Goal: Information Seeking & Learning: Understand process/instructions

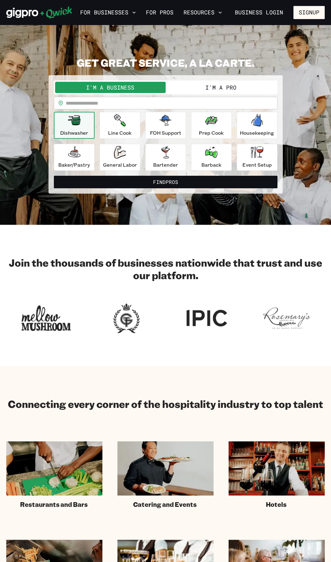
click at [171, 105] on input "text" at bounding box center [172, 103] width 212 height 13
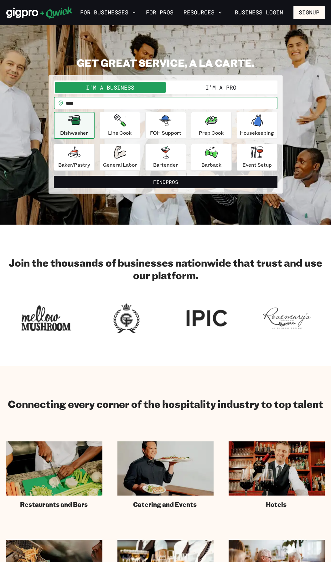
type input "*****"
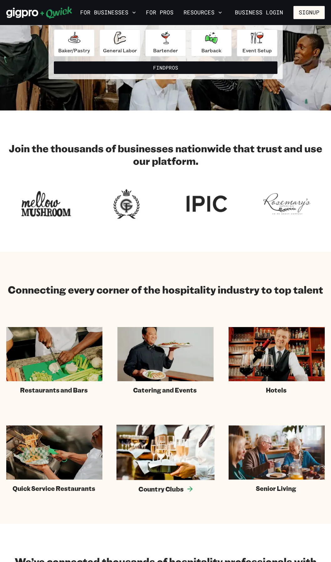
scroll to position [125, 0]
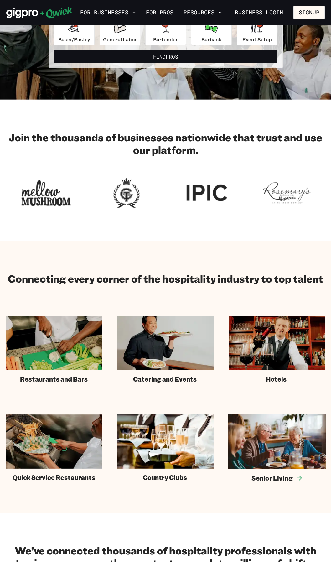
click at [298, 457] on img at bounding box center [277, 441] width 98 height 55
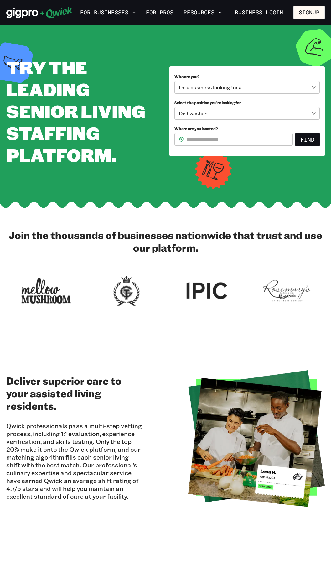
click at [313, 112] on body "**********" at bounding box center [165, 281] width 331 height 562
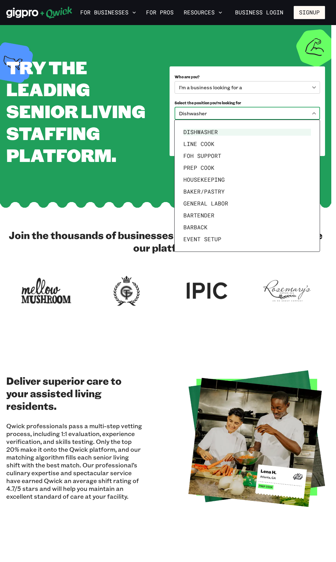
click at [313, 112] on div at bounding box center [168, 281] width 336 height 562
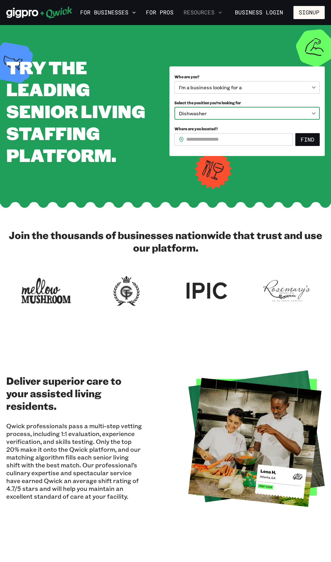
click at [215, 11] on button "Resources" at bounding box center [203, 12] width 44 height 11
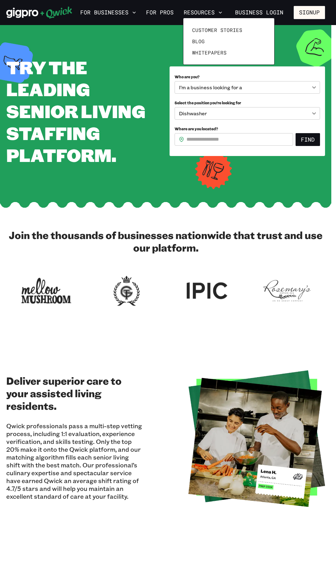
click at [206, 8] on div at bounding box center [168, 281] width 336 height 562
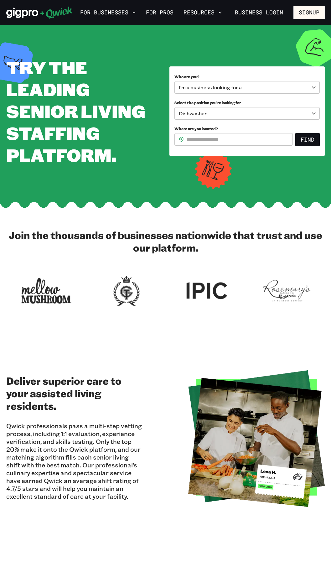
click at [206, 10] on button "Resources" at bounding box center [203, 12] width 44 height 11
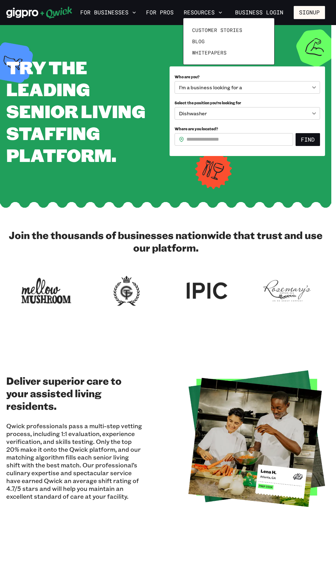
click at [166, 13] on div at bounding box center [168, 281] width 336 height 562
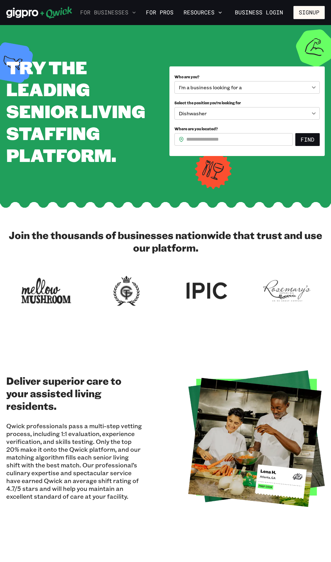
click at [137, 10] on icon "button" at bounding box center [134, 12] width 6 height 6
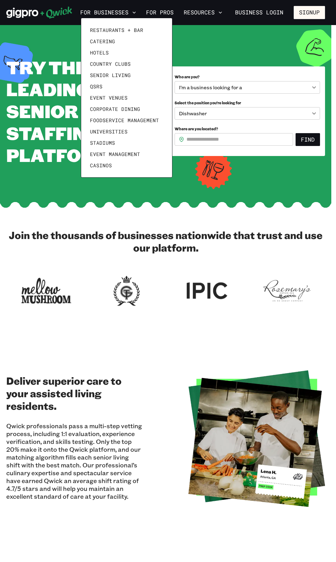
click at [135, 370] on div at bounding box center [168, 281] width 336 height 562
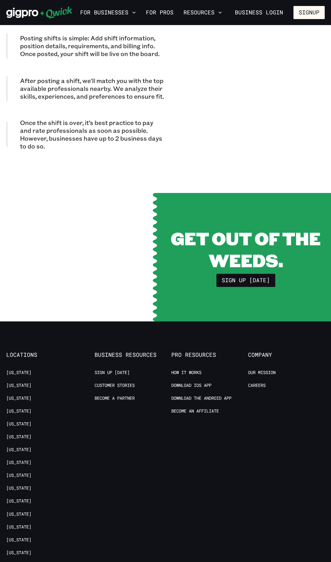
scroll to position [1629, 0]
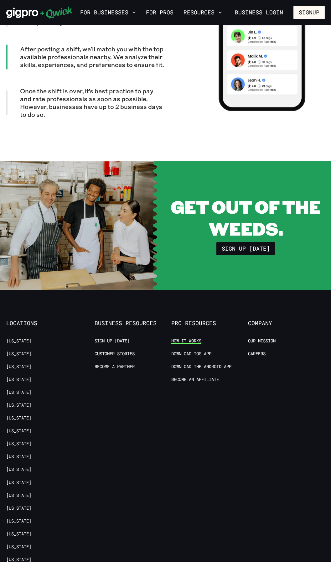
click at [176, 338] on link "How it Works" at bounding box center [186, 341] width 30 height 6
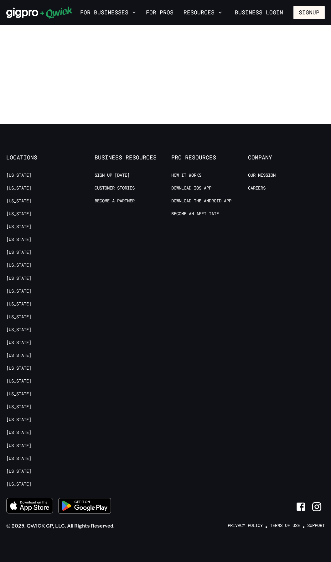
scroll to position [542, 0]
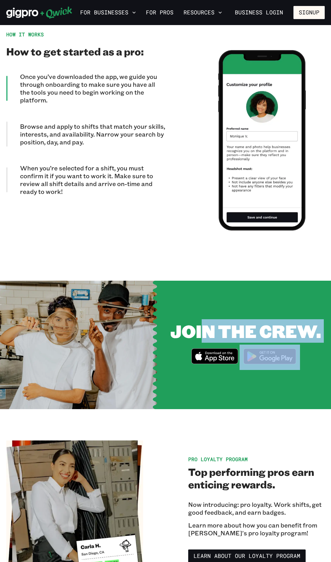
click at [190, 351] on div "JOIN THE CREW. Download_on_the_App_Store_Badge_US-UK_RGB_blk_4SVG_092917" at bounding box center [246, 345] width 171 height 128
click at [253, 390] on div "JOIN THE CREW. Download_on_the_App_Store_Badge_US-UK_RGB_blk_4SVG_092917" at bounding box center [246, 345] width 171 height 128
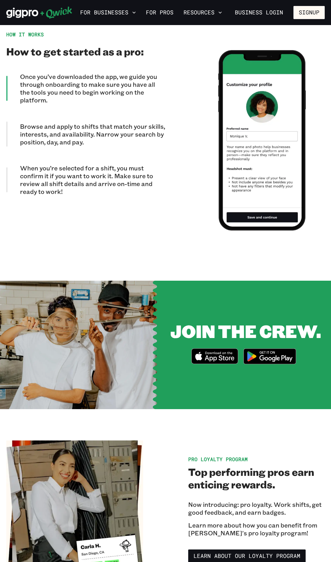
click at [223, 355] on icon "Download on the App Store" at bounding box center [215, 356] width 46 height 15
